Goal: Obtain resource: Obtain resource

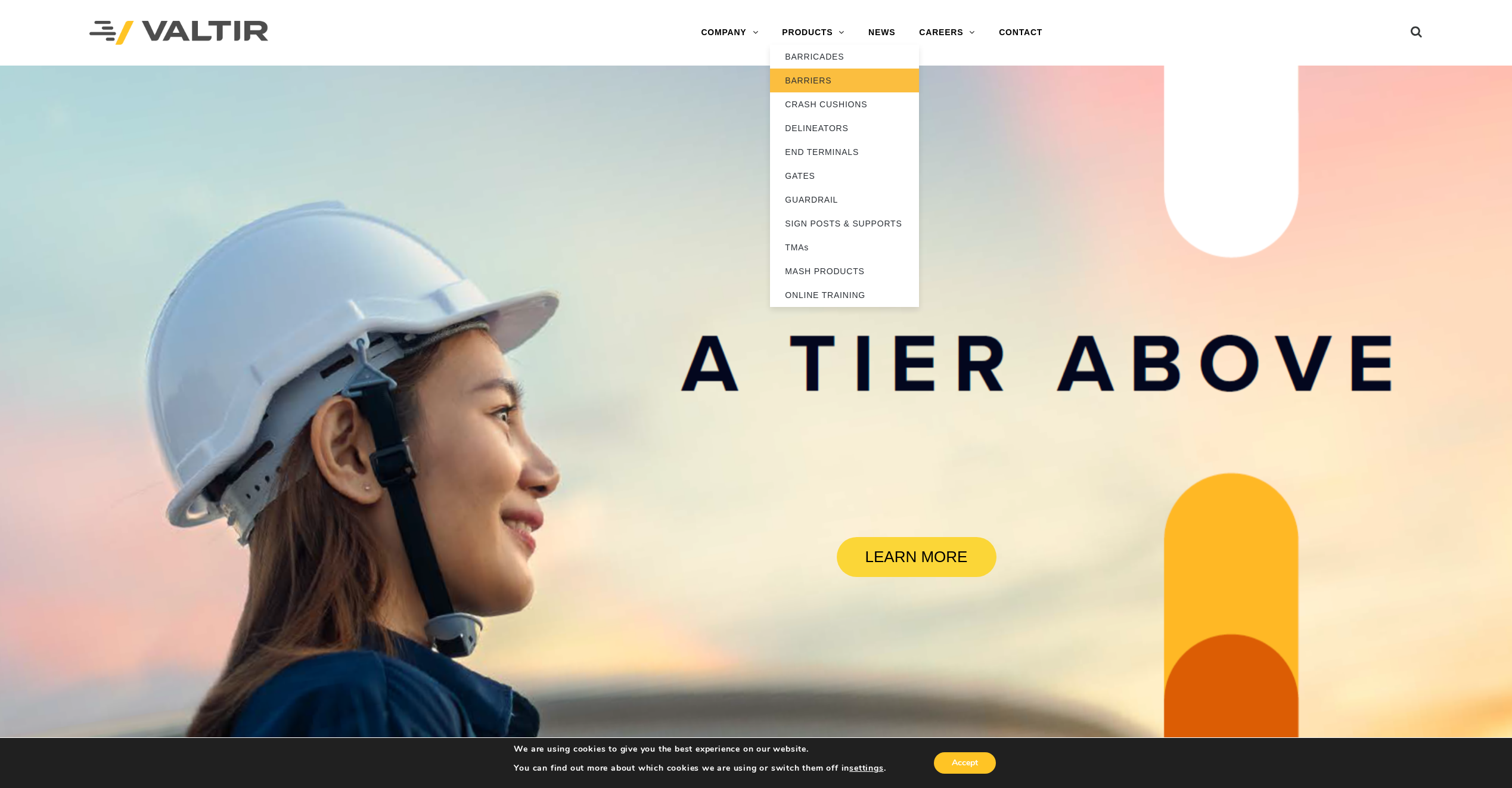
click at [818, 80] on link "BARRIERS" at bounding box center [845, 80] width 149 height 24
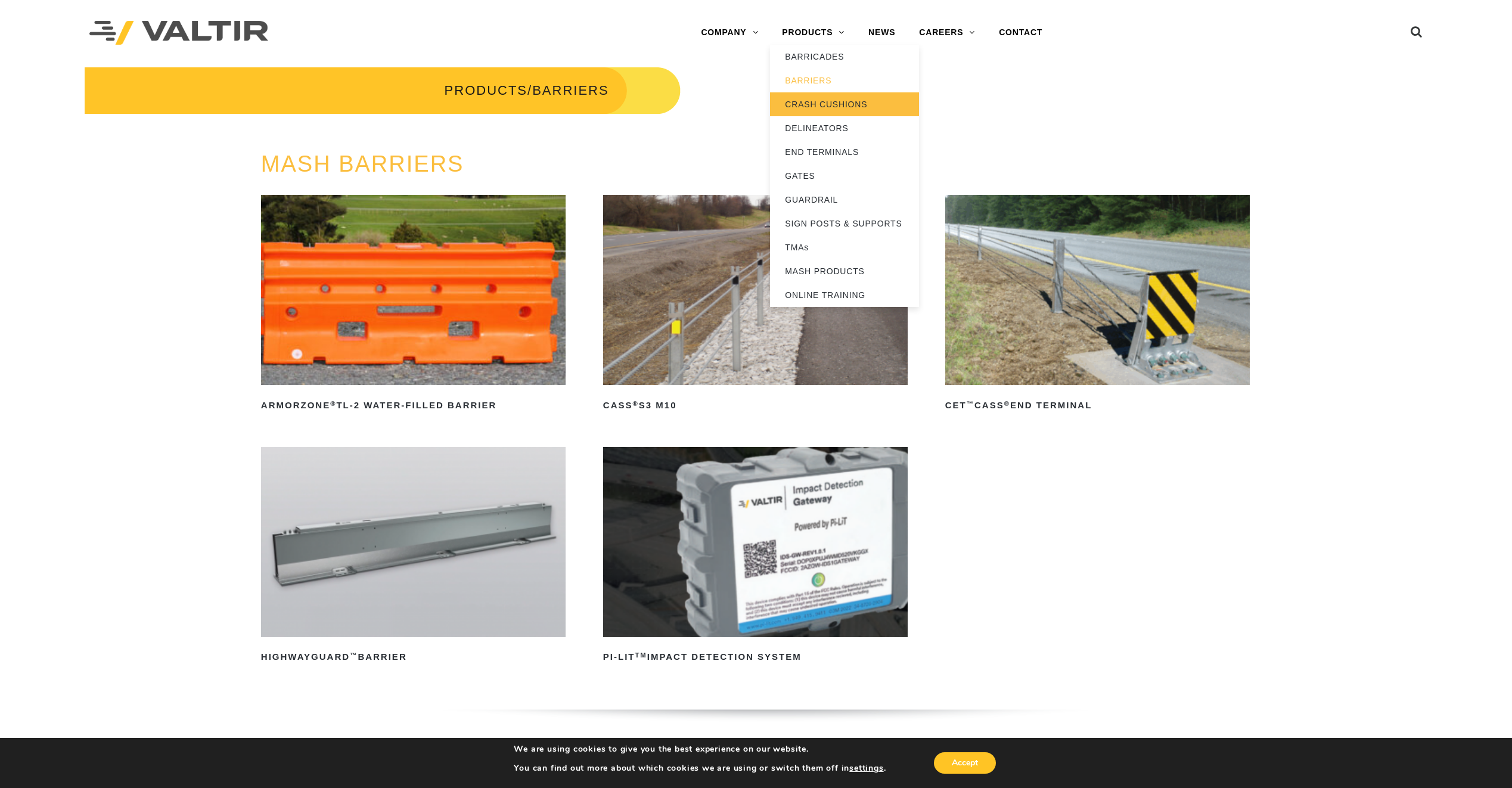
click at [821, 102] on link "CRASH CUSHIONS" at bounding box center [845, 104] width 149 height 24
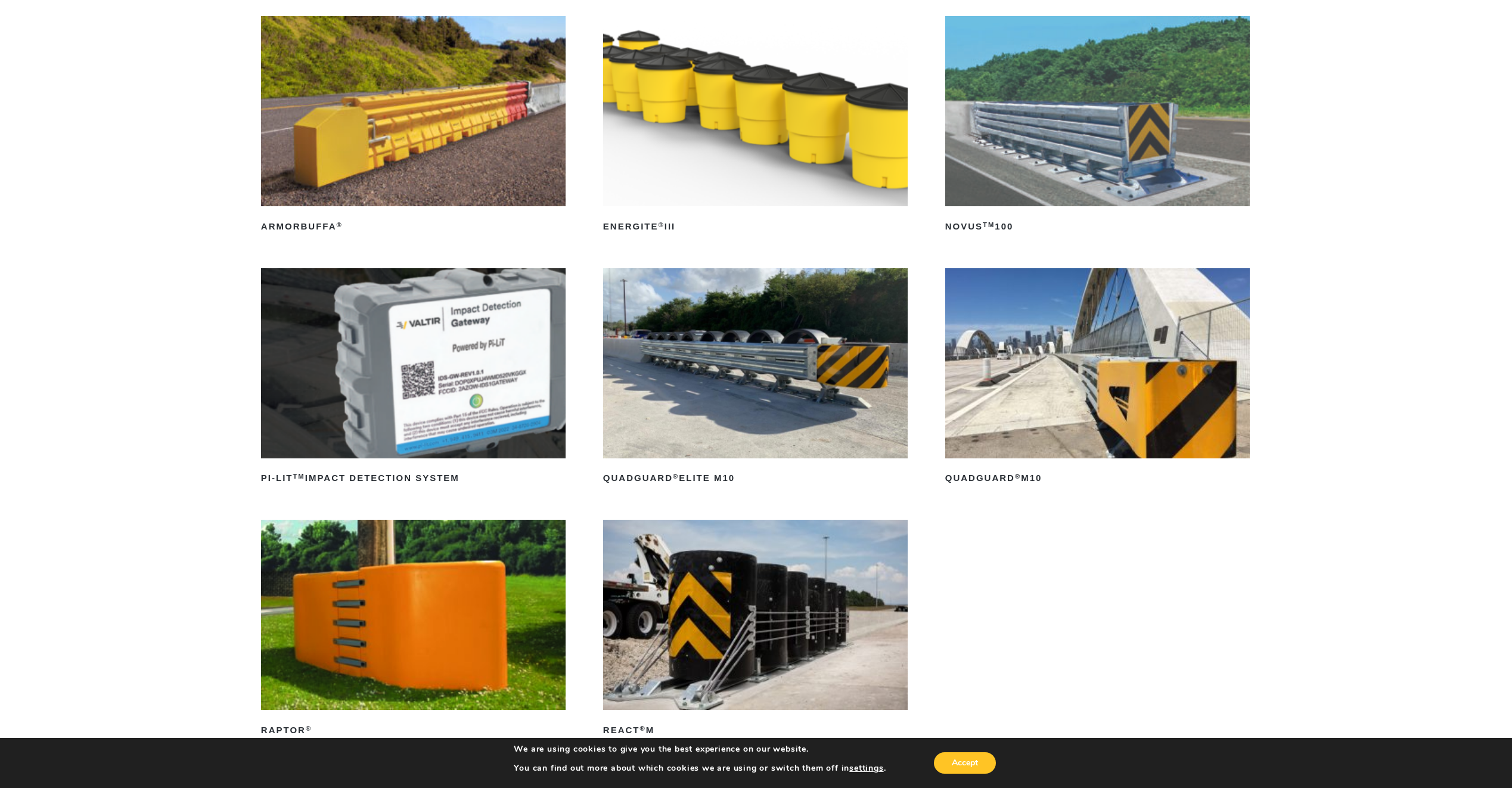
scroll to position [298, 0]
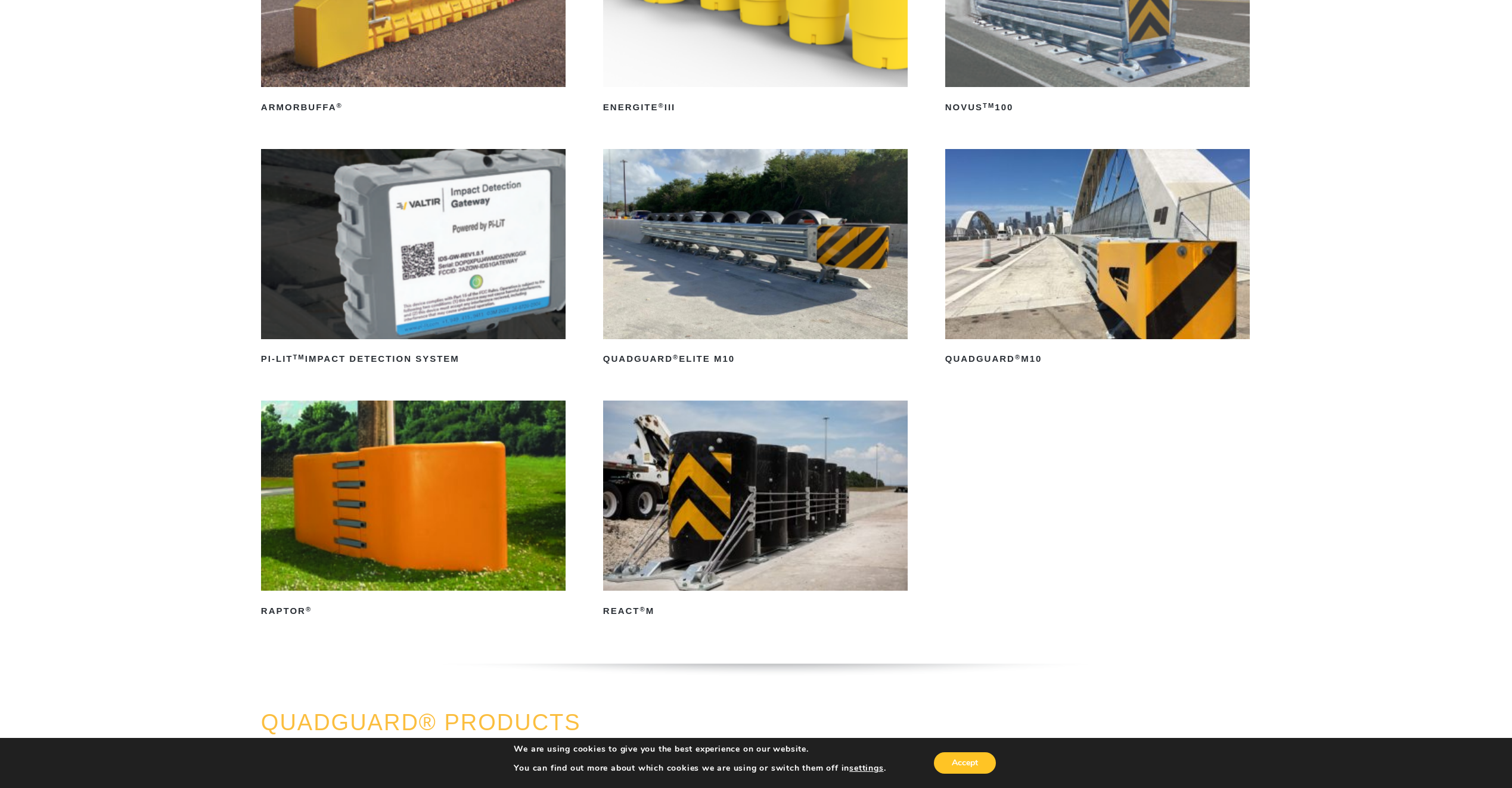
click at [809, 272] on img at bounding box center [756, 244] width 305 height 190
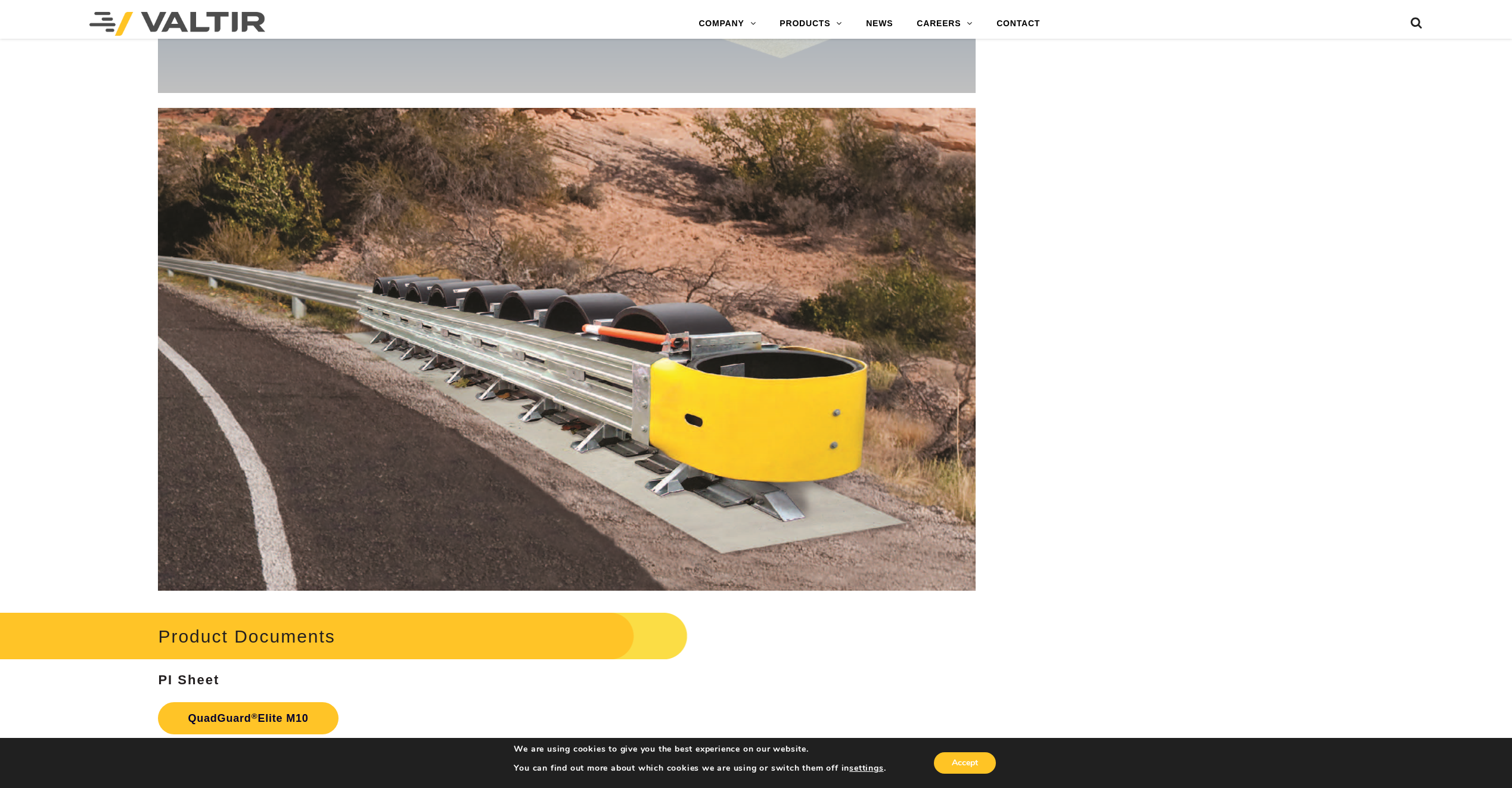
scroll to position [6972, 0]
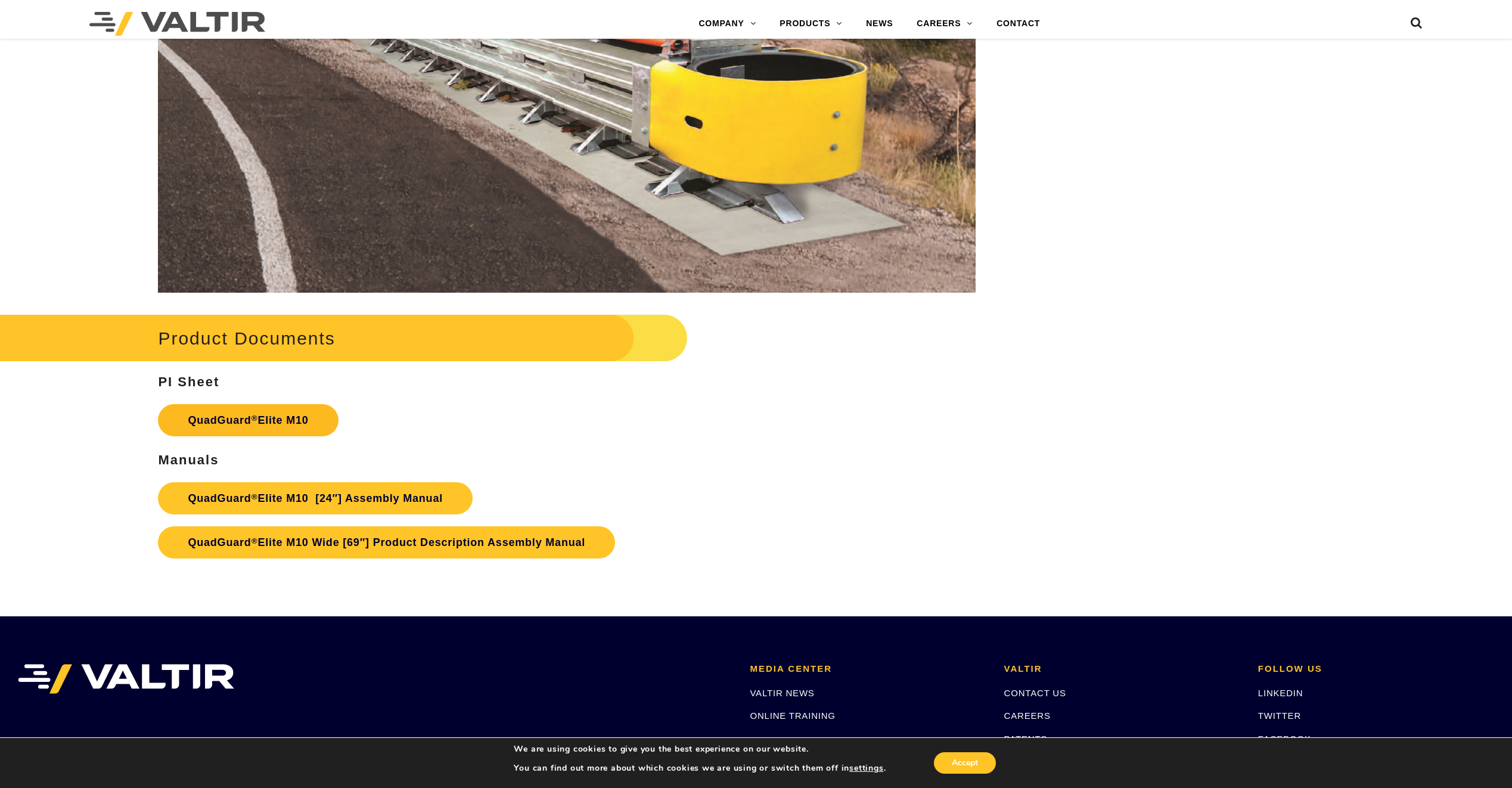
click at [297, 414] on link "QuadGuard ® Elite M10" at bounding box center [248, 420] width 180 height 32
click at [381, 496] on link "QuadGuard ® Elite M10 [24″] Assembly Manual" at bounding box center [315, 498] width 315 height 32
